Goal: Task Accomplishment & Management: Use online tool/utility

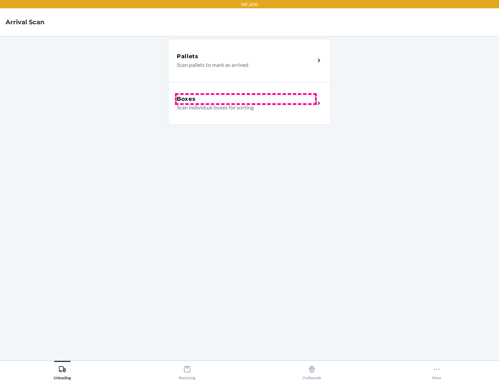
click at [246, 99] on div "Boxes" at bounding box center [246, 99] width 138 height 8
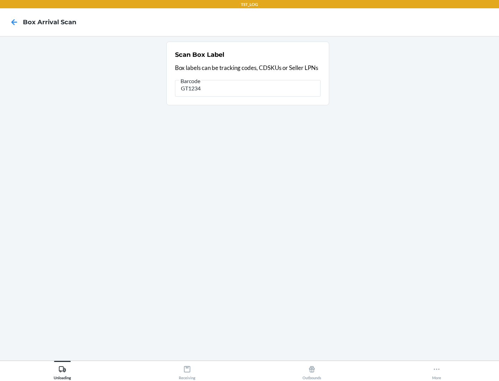
type input "GT1234"
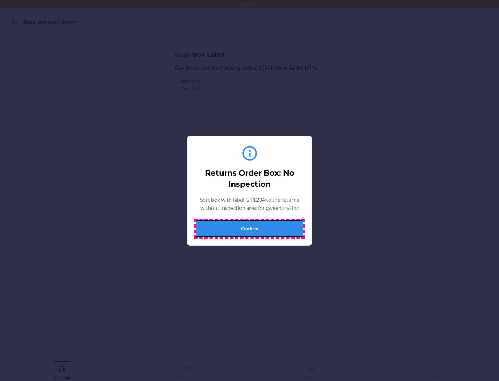
click at [249, 228] on button "Confirm" at bounding box center [249, 228] width 107 height 17
